Goal: Consume media (video, audio): Consume media (video, audio)

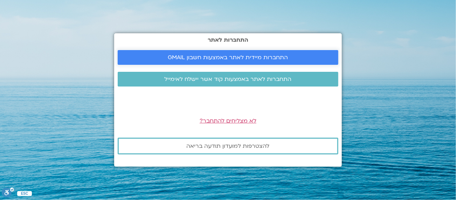
click at [229, 56] on span "התחברות מיידית לאתר באמצעות חשבון GMAIL" at bounding box center [228, 57] width 120 height 6
click at [229, 76] on span "התחברות לאתר באמצעות קוד אשר יישלח לאימייל" at bounding box center [228, 79] width 127 height 6
click at [208, 56] on span "התחברות מיידית לאתר באמצעות חשבון GMAIL" at bounding box center [228, 57] width 120 height 6
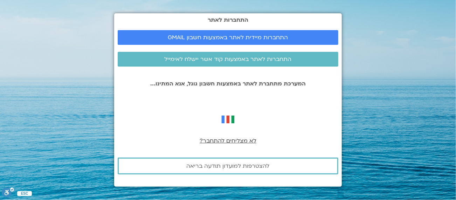
click at [233, 141] on span "לא מצליחים להתחבר?" at bounding box center [228, 141] width 57 height 8
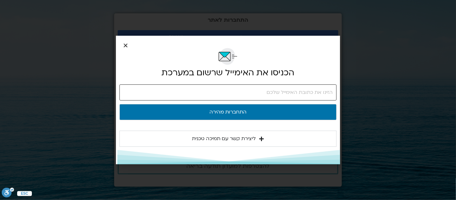
click at [221, 91] on input "email" at bounding box center [227, 92] width 217 height 16
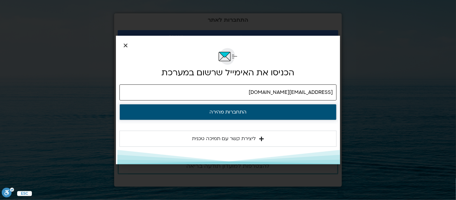
type input "varditb11@gmail.com"
click at [234, 113] on button "התחברות מהירה" at bounding box center [227, 112] width 217 height 16
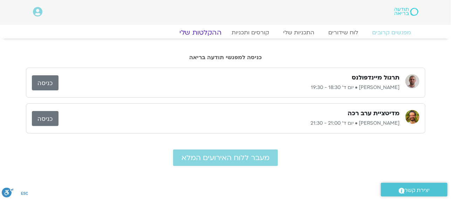
click at [198, 32] on link "ההקלטות שלי" at bounding box center [200, 32] width 59 height 8
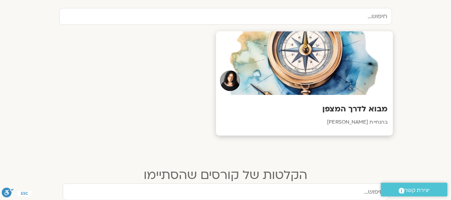
scroll to position [245, 0]
click at [350, 108] on h3 "מבוא לדרך המצפן" at bounding box center [304, 109] width 166 height 11
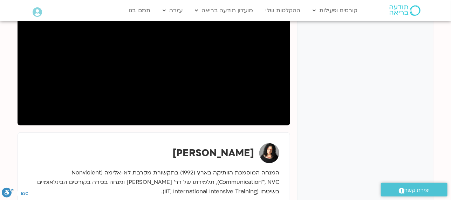
scroll to position [0, 0]
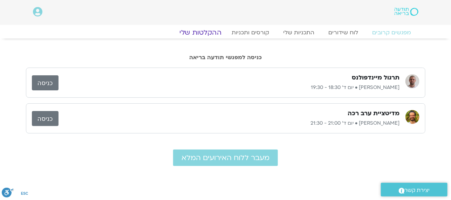
click at [205, 30] on link "ההקלטות שלי" at bounding box center [200, 32] width 59 height 8
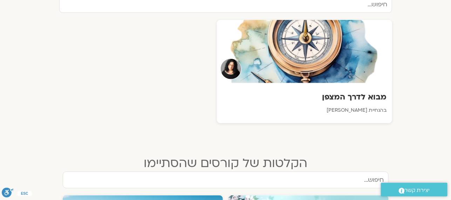
scroll to position [245, 0]
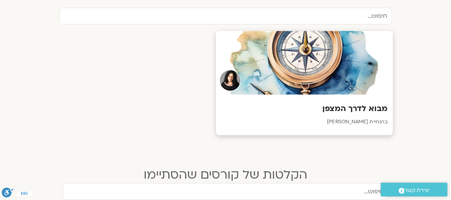
click at [331, 107] on h3 "מבוא לדרך המצפן" at bounding box center [304, 109] width 166 height 11
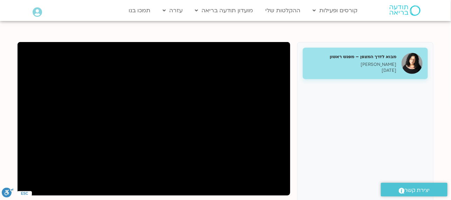
scroll to position [35, 0]
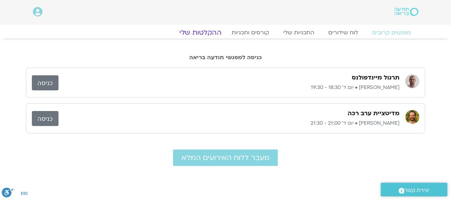
click at [207, 31] on link "ההקלטות שלי" at bounding box center [200, 32] width 59 height 8
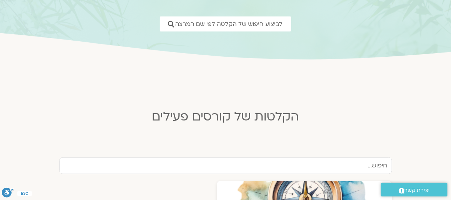
scroll to position [175, 0]
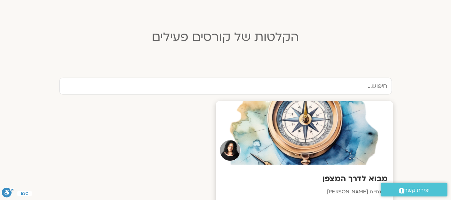
click at [302, 117] on div at bounding box center [304, 133] width 177 height 64
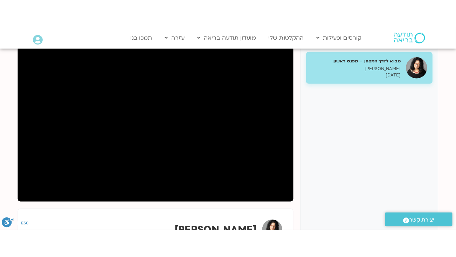
scroll to position [105, 0]
